Goal: Transaction & Acquisition: Book appointment/travel/reservation

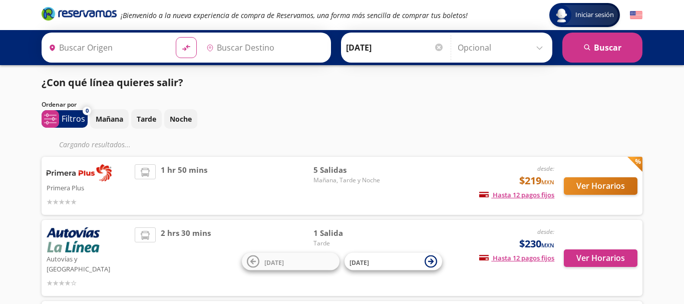
type input "[GEOGRAPHIC_DATA], [GEOGRAPHIC_DATA]"
type input "Uruapan, [GEOGRAPHIC_DATA]"
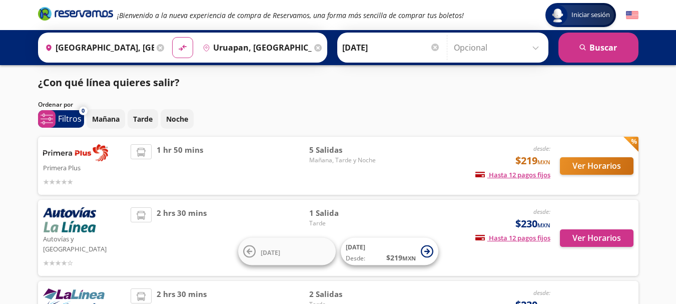
click at [238, 45] on input "Uruapan, [GEOGRAPHIC_DATA]" at bounding box center [255, 47] width 113 height 25
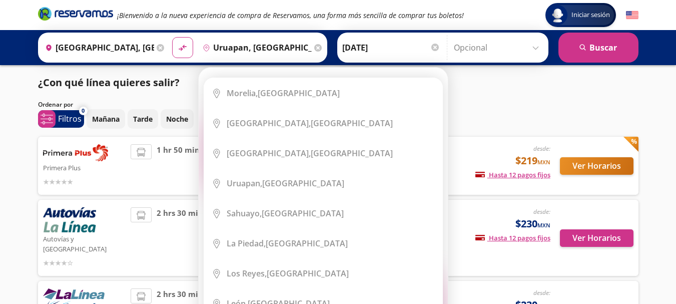
click at [314, 44] on icon at bounding box center [318, 48] width 8 height 8
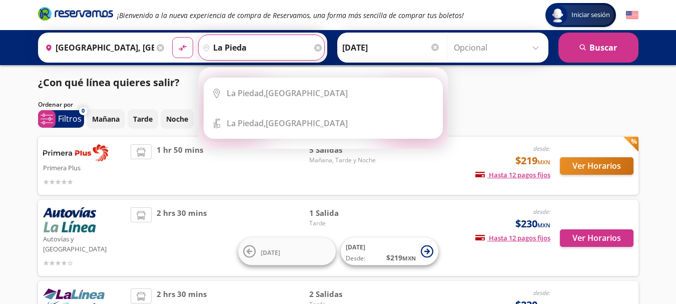
click at [172, 37] on button "material-symbols:compare-arrows-rounded" at bounding box center [182, 47] width 21 height 21
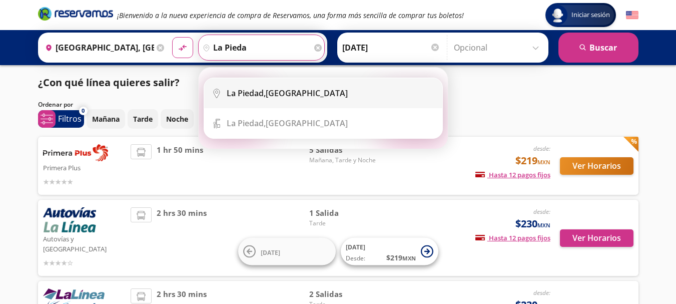
click at [269, 87] on li "City Icon [GEOGRAPHIC_DATA][PERSON_NAME], [GEOGRAPHIC_DATA]" at bounding box center [323, 93] width 238 height 30
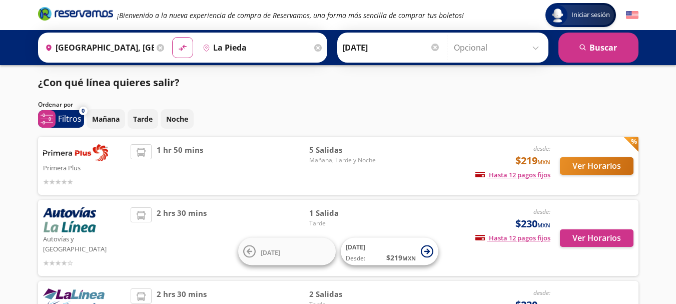
type input "La [PERSON_NAME], [GEOGRAPHIC_DATA]"
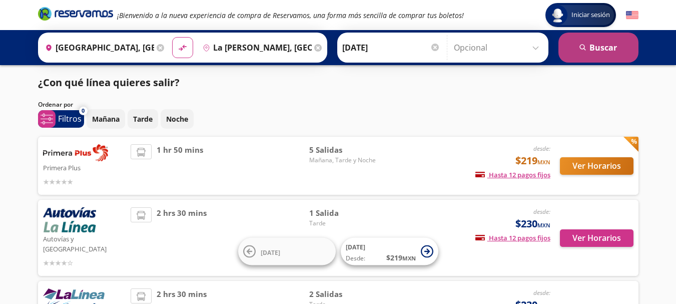
click at [572, 49] on button "search [GEOGRAPHIC_DATA]" at bounding box center [599, 48] width 80 height 30
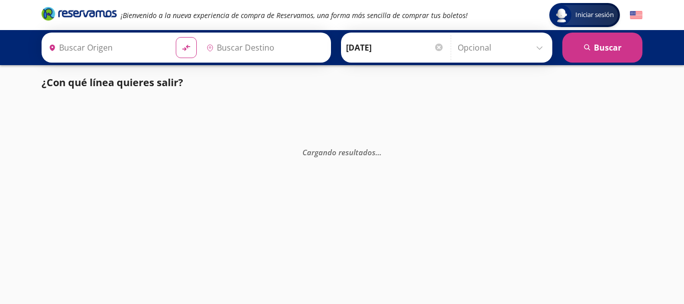
type input "[GEOGRAPHIC_DATA], [GEOGRAPHIC_DATA]"
type input "La [PERSON_NAME], [GEOGRAPHIC_DATA]"
